Goal: Find specific page/section: Find specific page/section

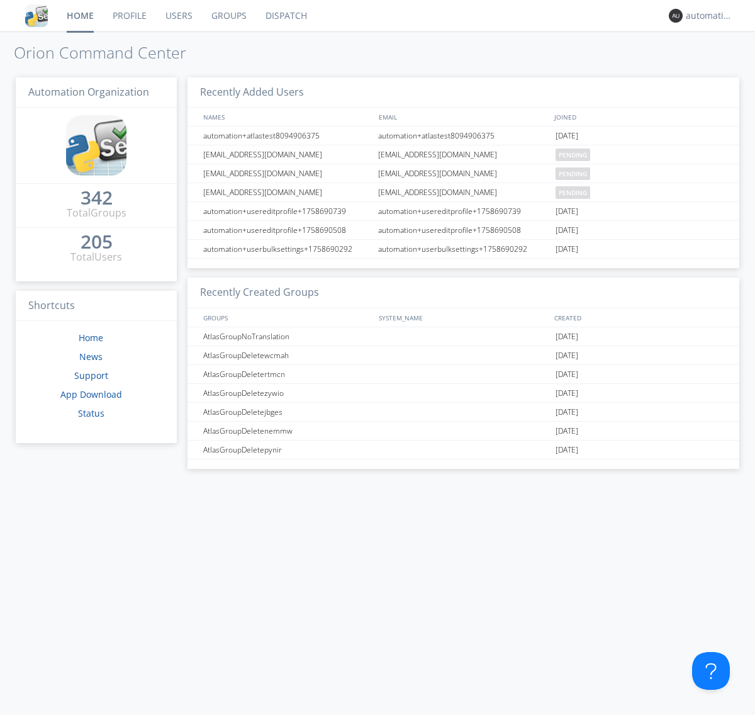
click at [285, 16] on link "Dispatch" at bounding box center [286, 15] width 60 height 31
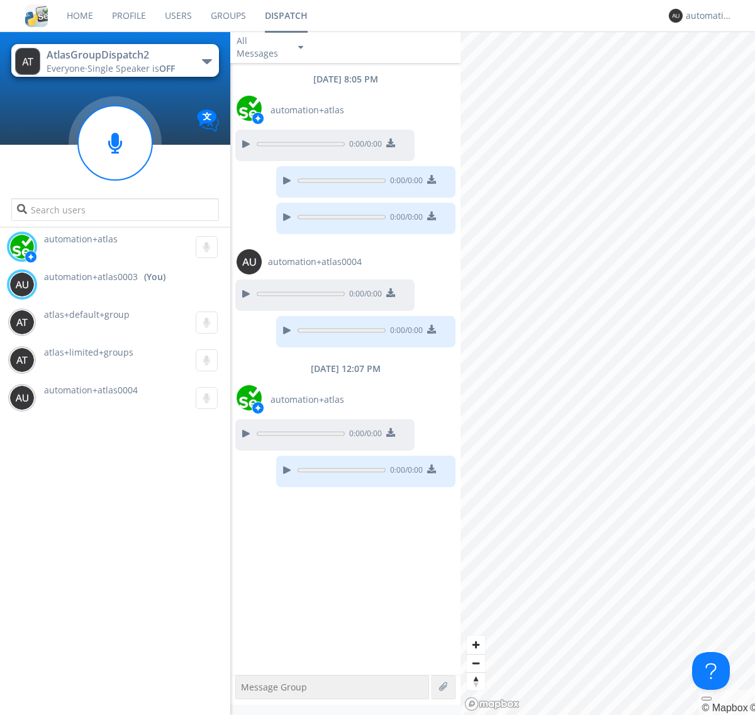
click at [206, 61] on div "button" at bounding box center [207, 61] width 10 height 5
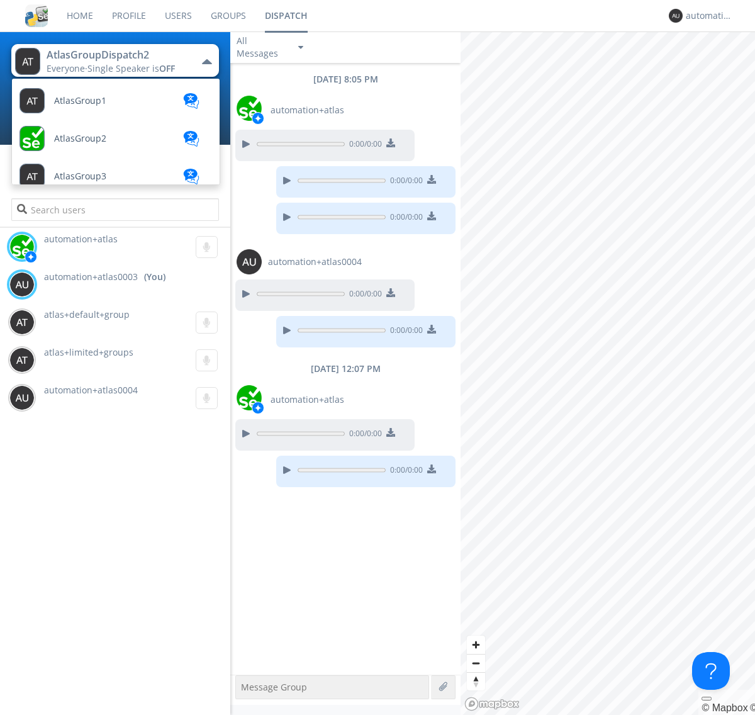
click at [95, 625] on span "AtlasGroupDispatch" at bounding box center [96, 629] width 84 height 9
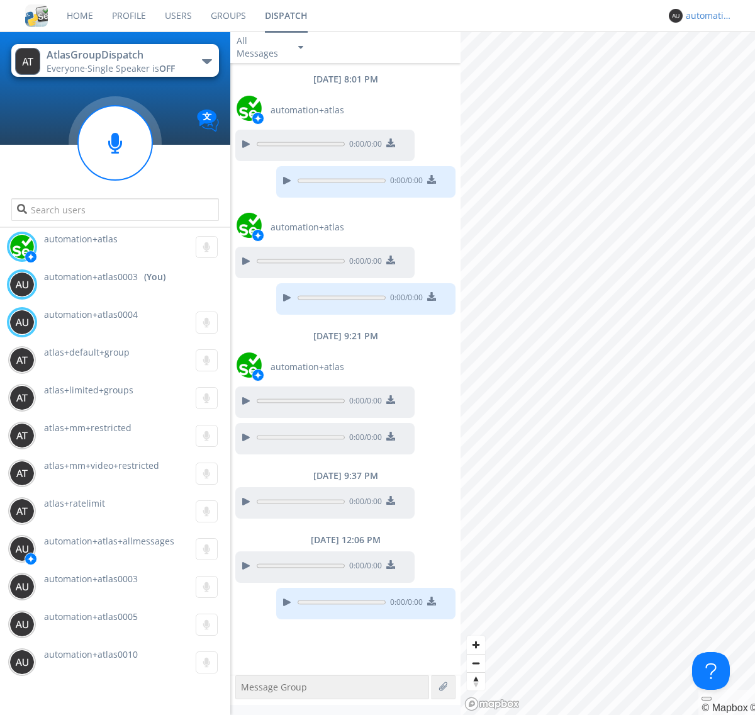
click at [706, 16] on div "automation+atlas0003" at bounding box center [709, 15] width 47 height 13
